Goal: Task Accomplishment & Management: Complete application form

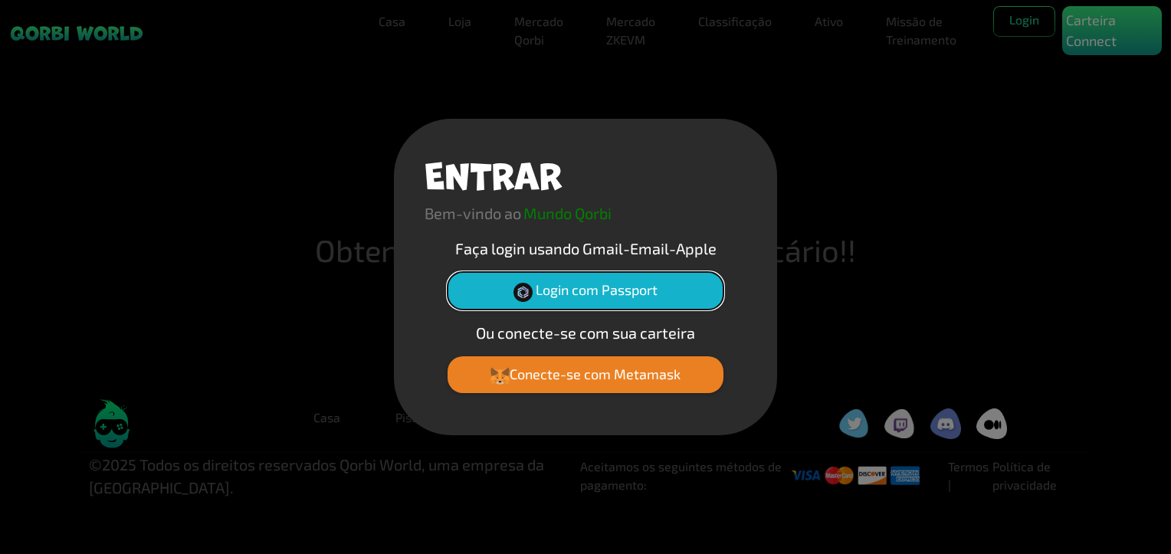
click at [500, 287] on button "Login com Passport" at bounding box center [586, 290] width 276 height 37
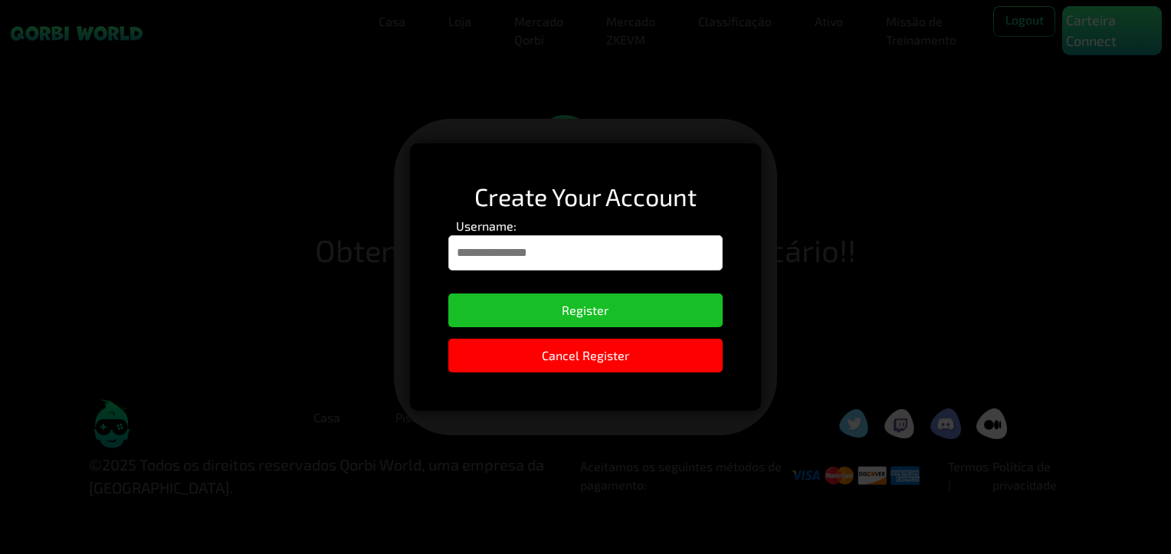
click at [659, 281] on div "Create Your Account Username: Register Cancel Register Casa Loja Mercado Qorbi …" at bounding box center [585, 249] width 1171 height 499
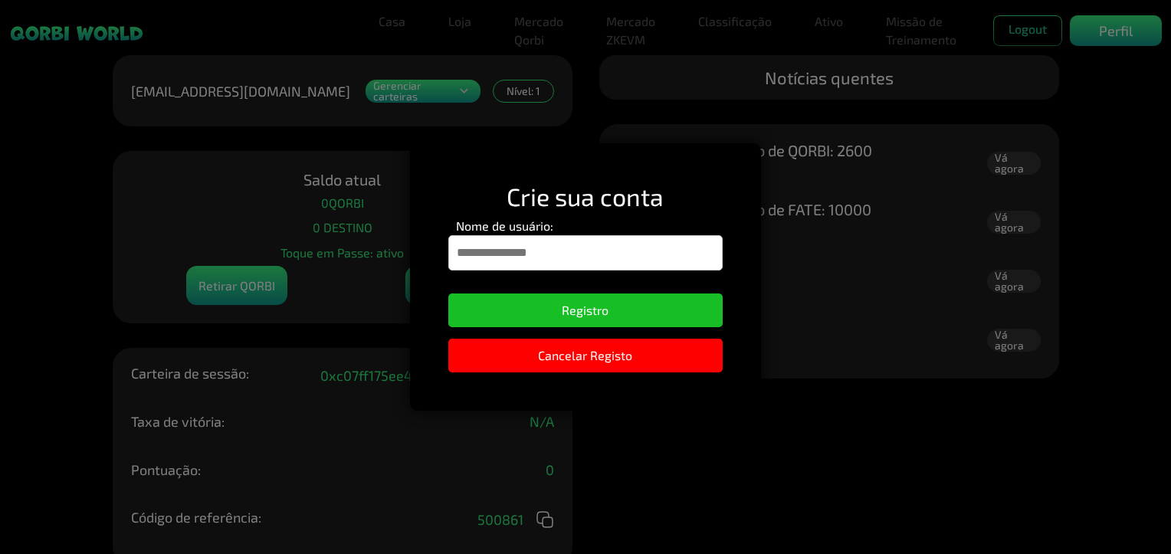
click at [616, 258] on input "Nome de usuário:" at bounding box center [585, 252] width 274 height 35
type input "********"
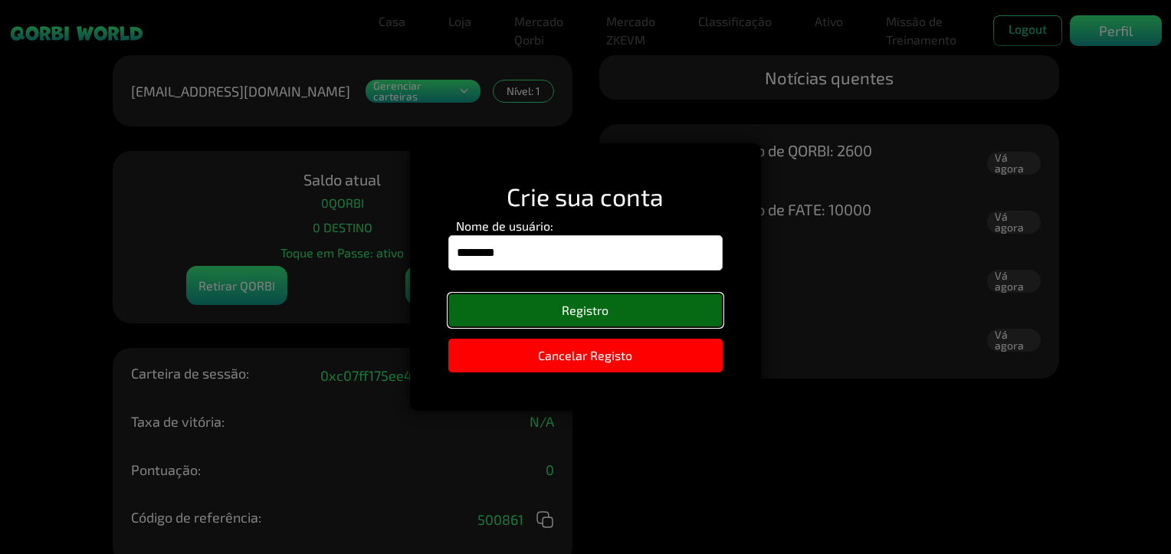
click at [641, 323] on button "Registro" at bounding box center [585, 311] width 274 height 34
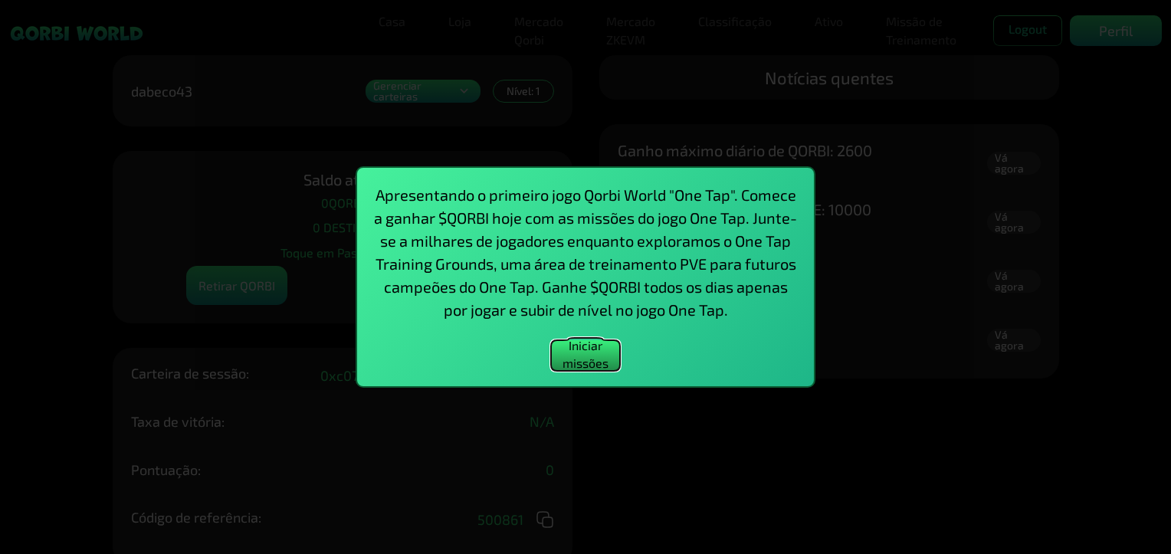
click at [603, 353] on button "Iniciar missões" at bounding box center [585, 355] width 69 height 31
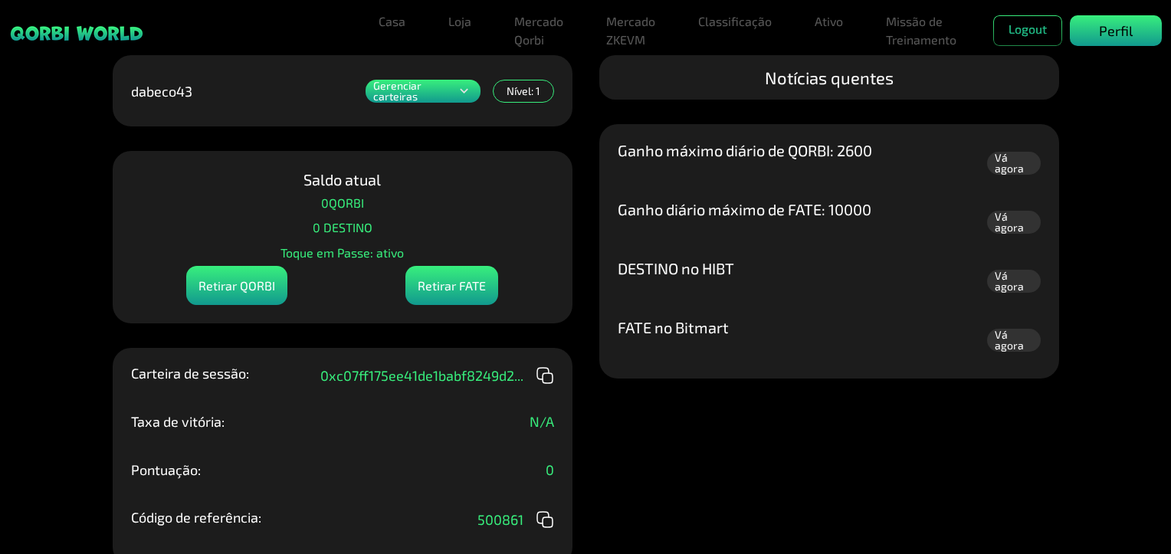
click at [1120, 28] on p "Perfil" at bounding box center [1116, 31] width 34 height 21
click at [1118, 32] on p "Perfil" at bounding box center [1116, 31] width 34 height 21
click at [396, 25] on link "Casa" at bounding box center [392, 21] width 39 height 31
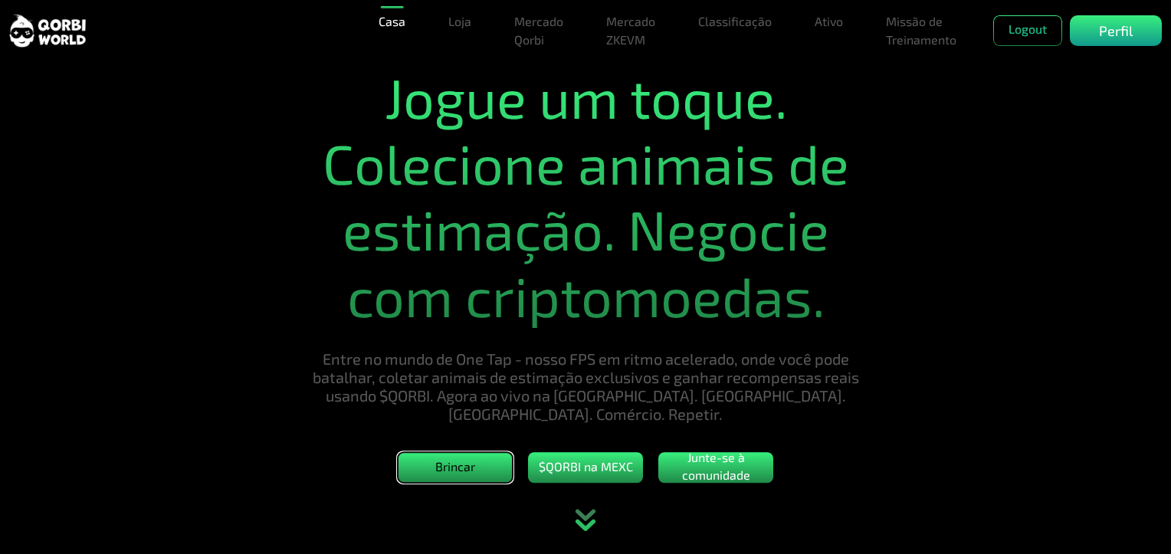
click at [424, 459] on button "Brincar" at bounding box center [455, 467] width 115 height 31
